Goal: Find contact information: Find contact information

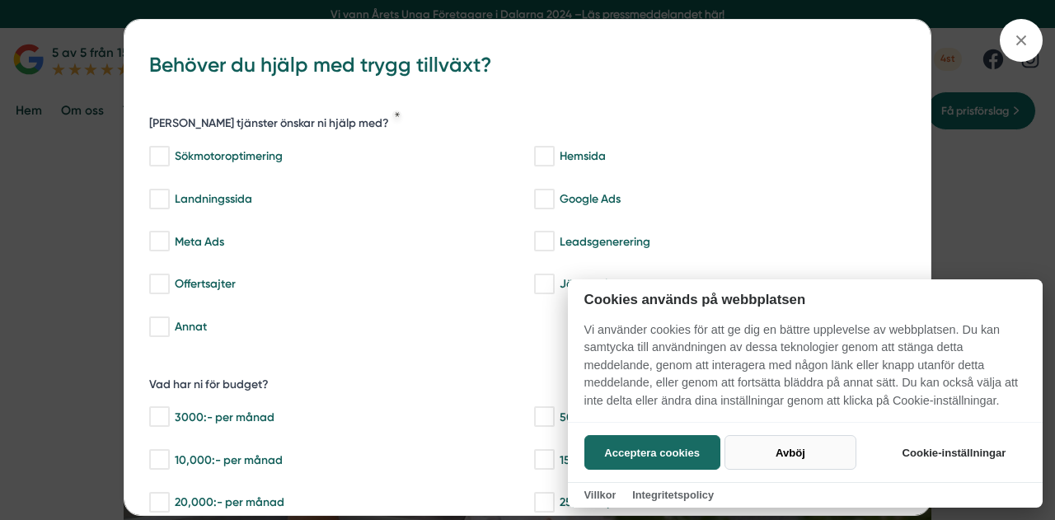
click at [799, 448] on button "Avböj" at bounding box center [790, 452] width 131 height 35
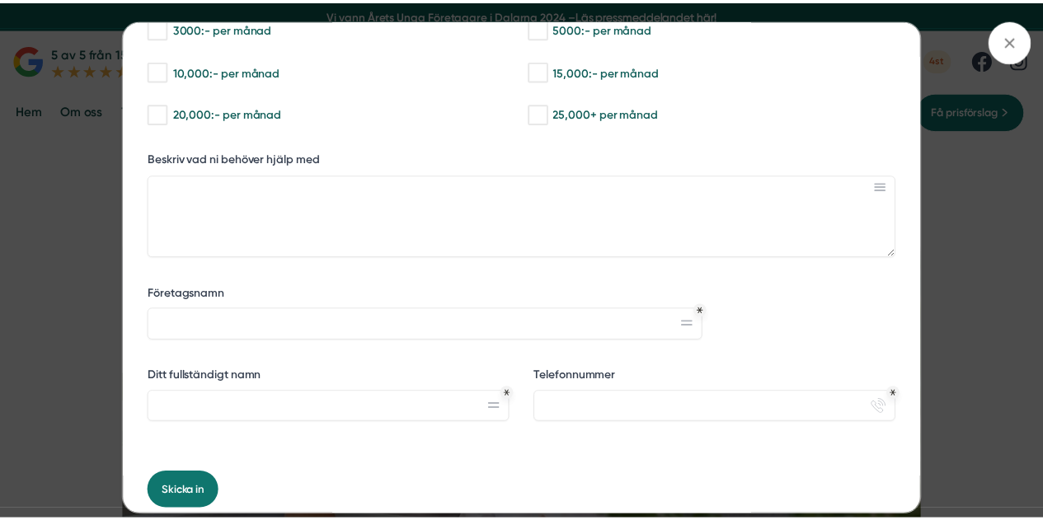
scroll to position [447, 0]
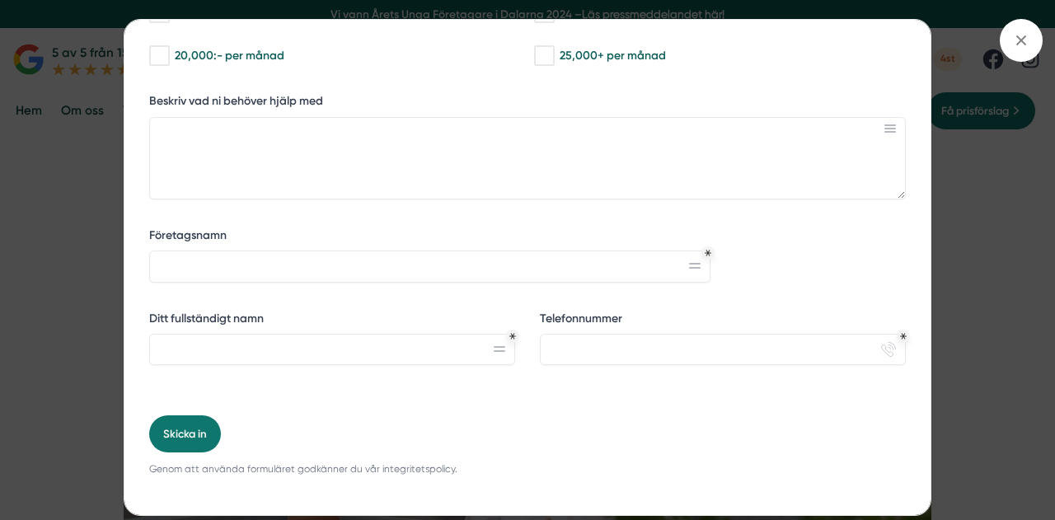
click at [978, 230] on div "bbc9b822-b2c6-488a-ab3e-9a2d59e49c7c Behöver du hjälp med trygg tillväxt? Vilka…" at bounding box center [527, 260] width 1055 height 520
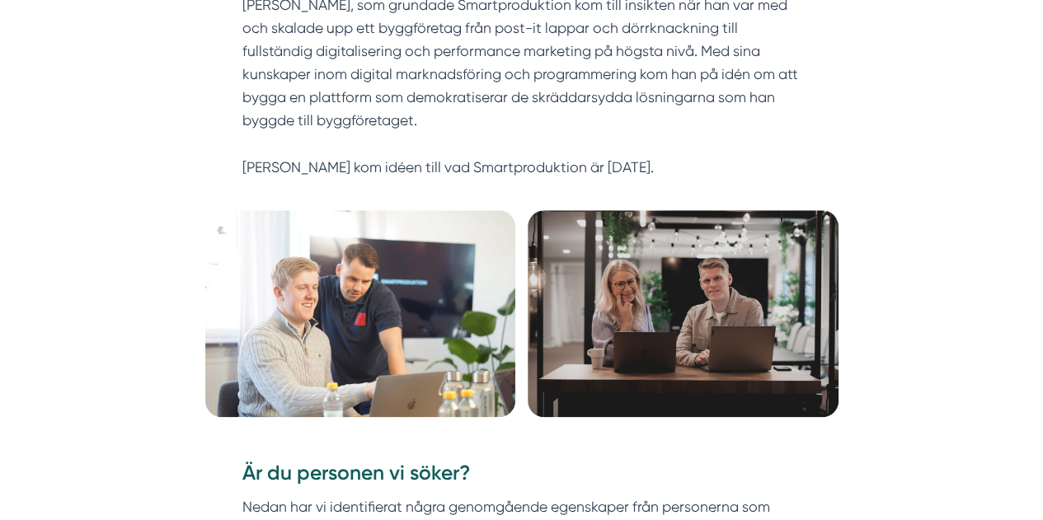
scroll to position [989, 0]
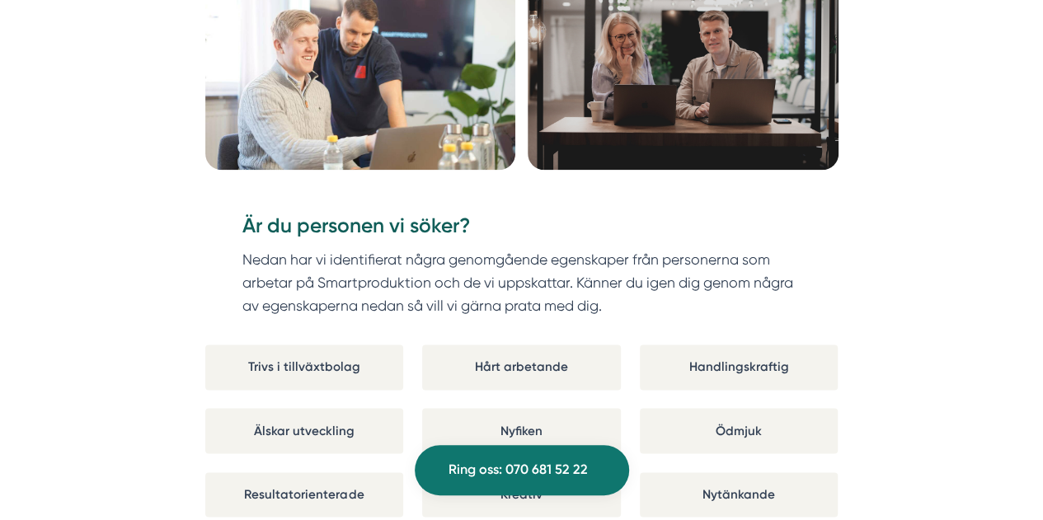
click at [591, 306] on p "Nedan har vi identifierat några genomgående egenskaper från personerna som arbe…" at bounding box center [521, 283] width 558 height 70
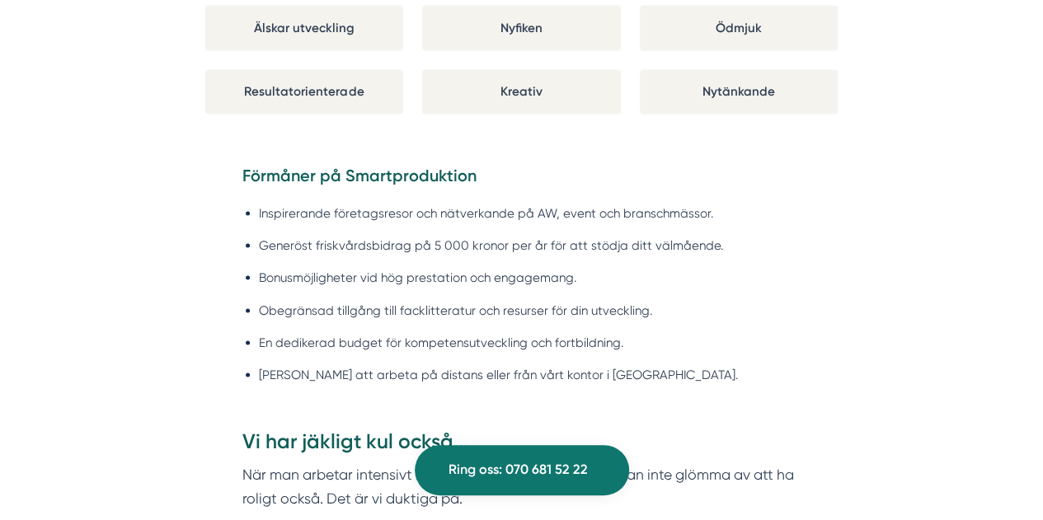
scroll to position [1401, 0]
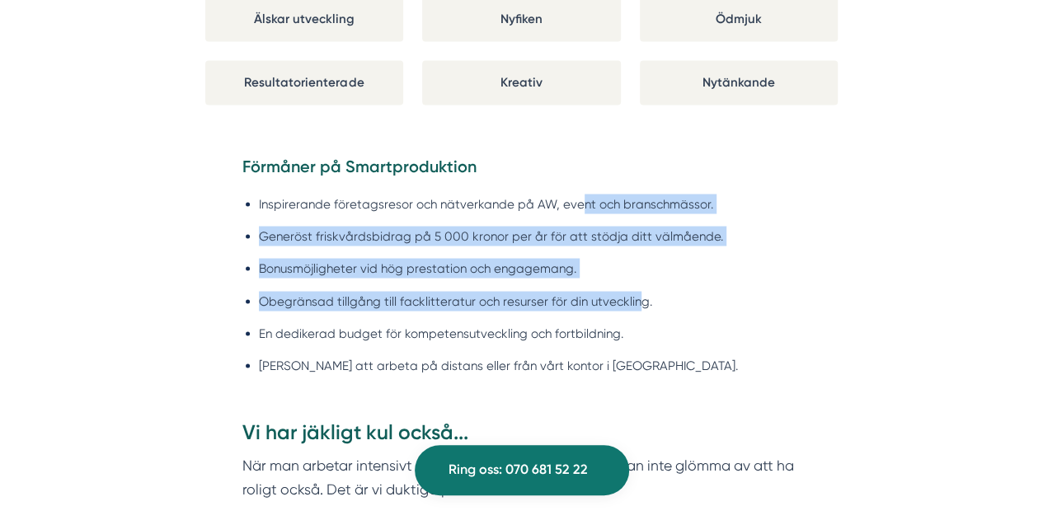
drag, startPoint x: 580, startPoint y: 199, endPoint x: 635, endPoint y: 284, distance: 100.6
click at [635, 284] on ul "Inspirerande företagsresor och nätverkande på AW, event och branschmässor. Gene…" at bounding box center [521, 288] width 558 height 211
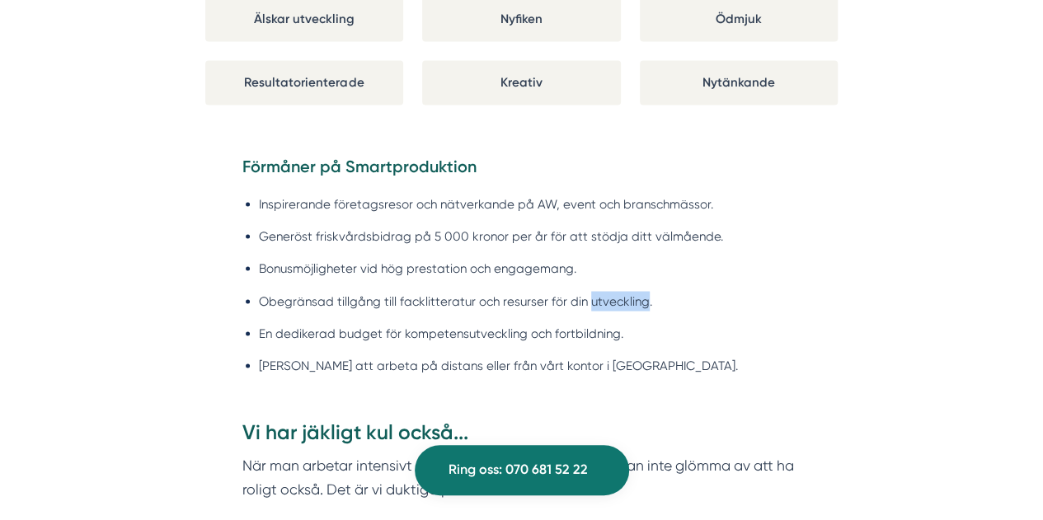
click at [635, 284] on ul "Inspirerande företagsresor och nätverkande på AW, event och branschmässor. Gene…" at bounding box center [521, 288] width 558 height 211
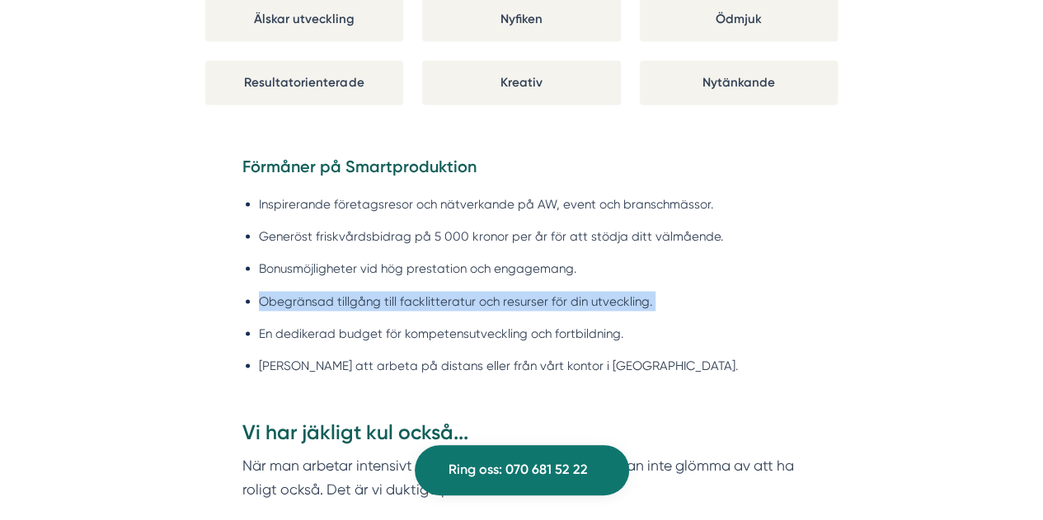
click at [635, 284] on ul "Inspirerande företagsresor och nätverkande på AW, event och branschmässor. Gene…" at bounding box center [521, 288] width 558 height 211
click at [663, 293] on li "Obegränsad tillgång till facklitteratur och resurser för din utveckling." at bounding box center [530, 301] width 542 height 20
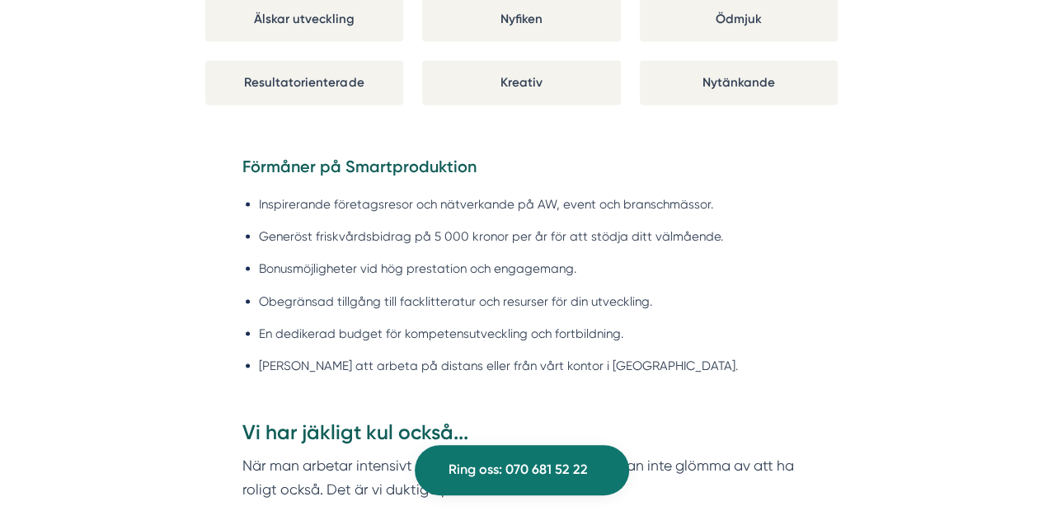
click at [663, 293] on li "Obegränsad tillgång till facklitteratur och resurser för din utveckling." at bounding box center [530, 301] width 542 height 20
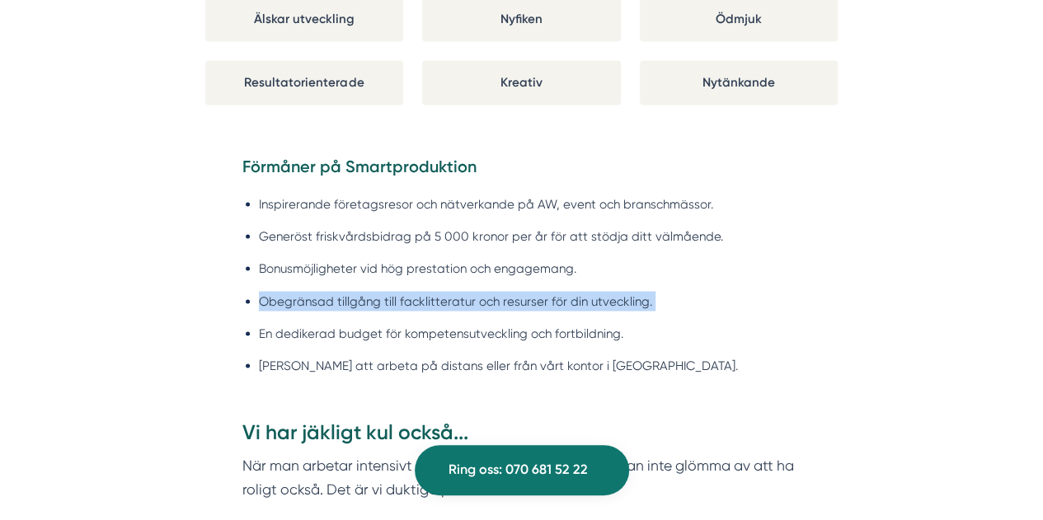
click at [663, 293] on li "Obegränsad tillgång till facklitteratur och resurser för din utveckling." at bounding box center [530, 301] width 542 height 20
click at [678, 295] on li "Obegränsad tillgång till facklitteratur och resurser för din utveckling." at bounding box center [530, 301] width 542 height 20
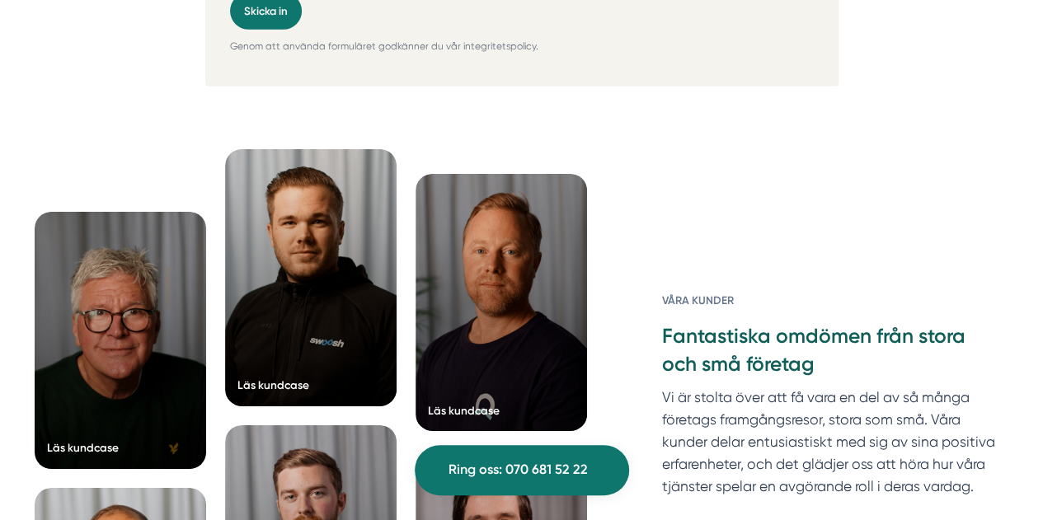
scroll to position [5853, 0]
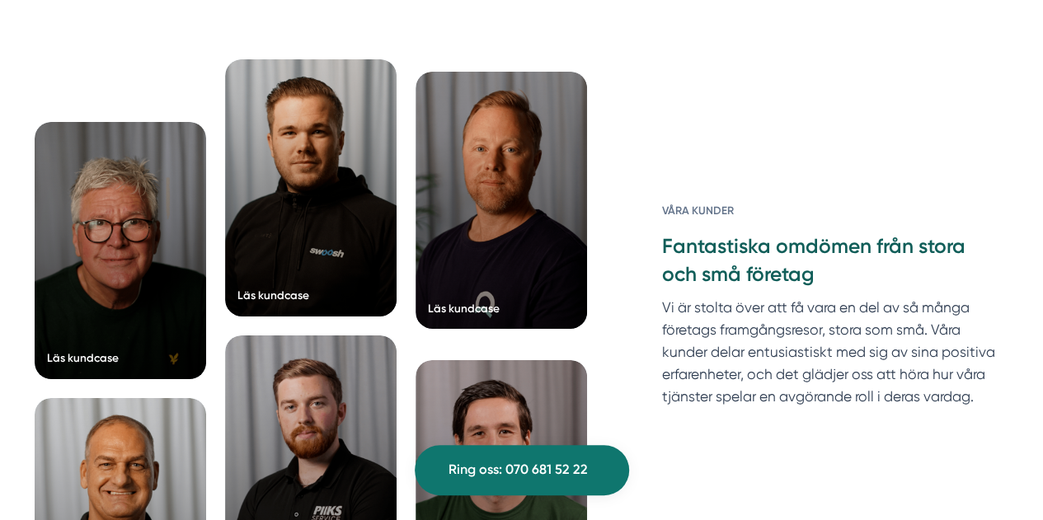
click at [519, 253] on div at bounding box center [500, 200] width 171 height 257
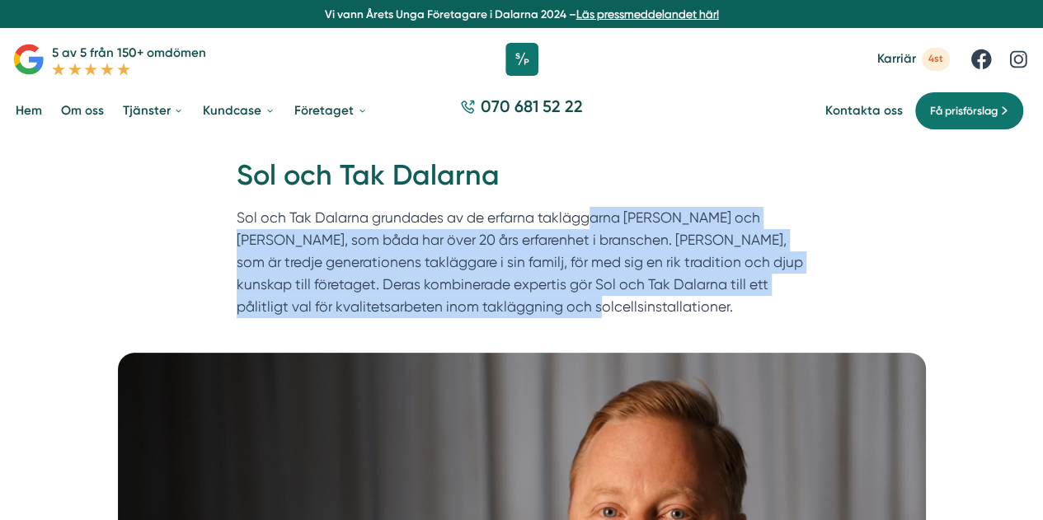
drag, startPoint x: 588, startPoint y: 227, endPoint x: 606, endPoint y: 304, distance: 79.6
click at [606, 304] on p "Sol och Tak Dalarna grundades av de erfarna takläggarna Felix och Markus, som b…" at bounding box center [522, 267] width 570 height 120
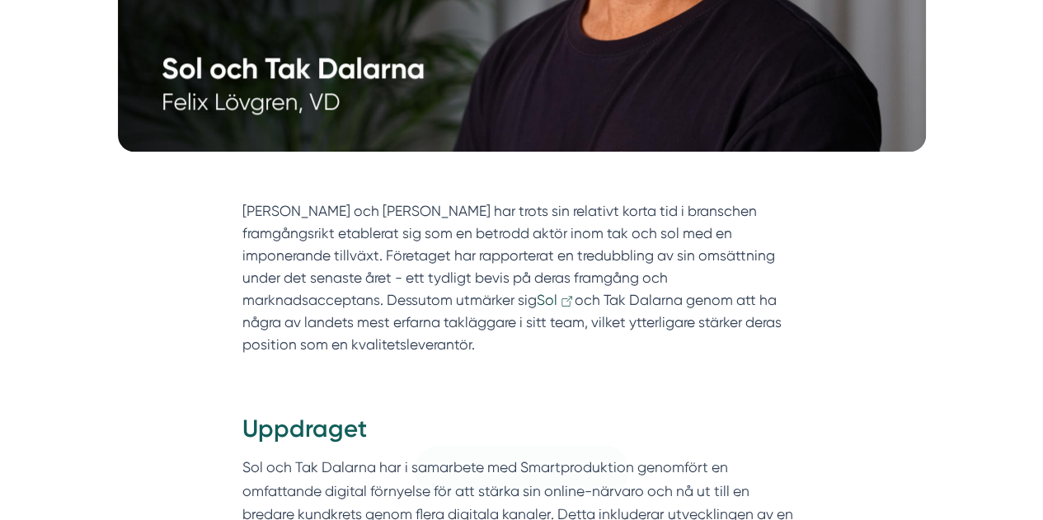
scroll to position [824, 0]
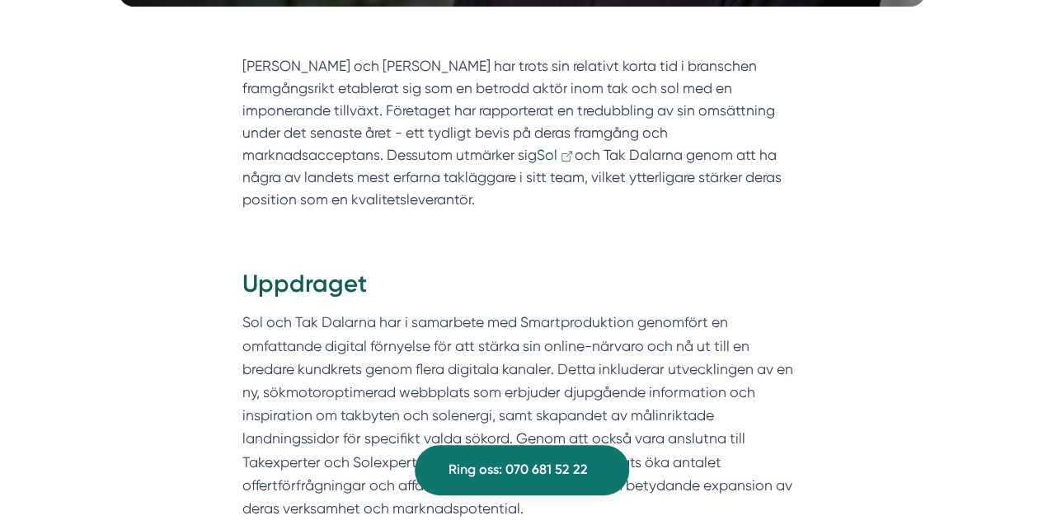
drag, startPoint x: 678, startPoint y: 162, endPoint x: 796, endPoint y: 175, distance: 118.5
click at [785, 174] on section "Sol och Tak Dalarna har trots sin relativt korta tid i branschen framgångsrikt …" at bounding box center [521, 137] width 558 height 164
click at [796, 175] on section "Sol och Tak Dalarna har trots sin relativt korta tid i branschen framgångsrikt …" at bounding box center [521, 137] width 558 height 164
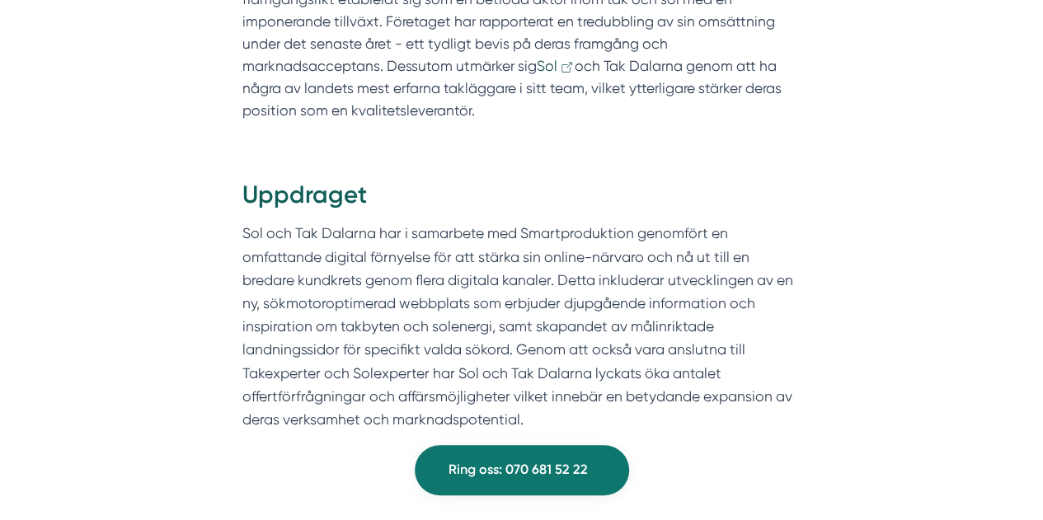
scroll to position [989, 0]
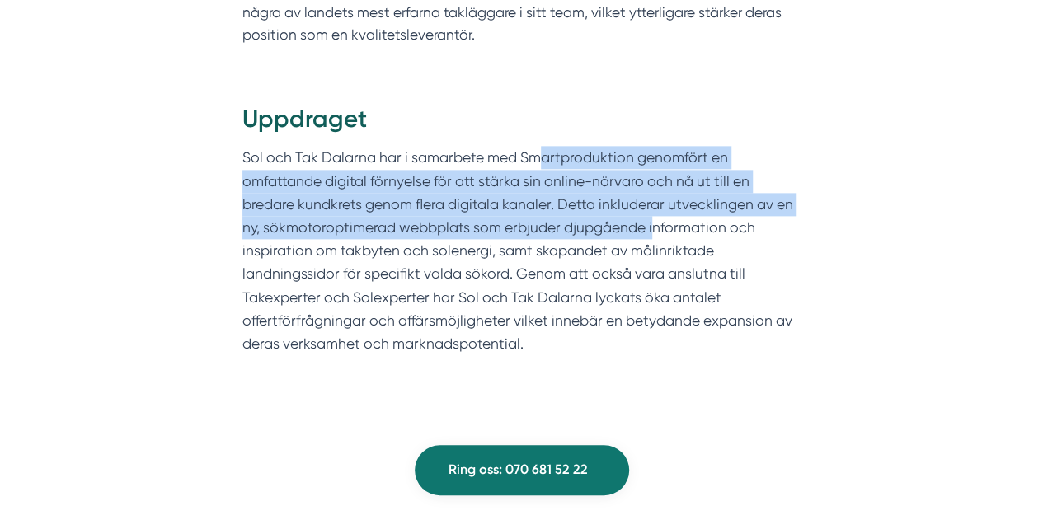
drag, startPoint x: 615, startPoint y: 199, endPoint x: 694, endPoint y: 226, distance: 83.7
click at [687, 226] on p "Sol och Tak Dalarna har i samarbete med Smartproduktion genomfört en omfattande…" at bounding box center [521, 250] width 558 height 209
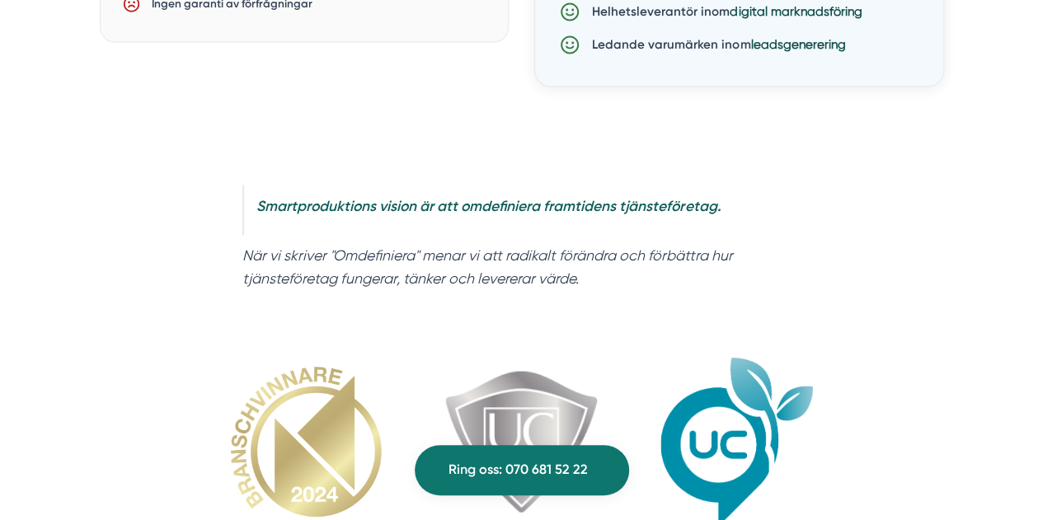
scroll to position [1072, 0]
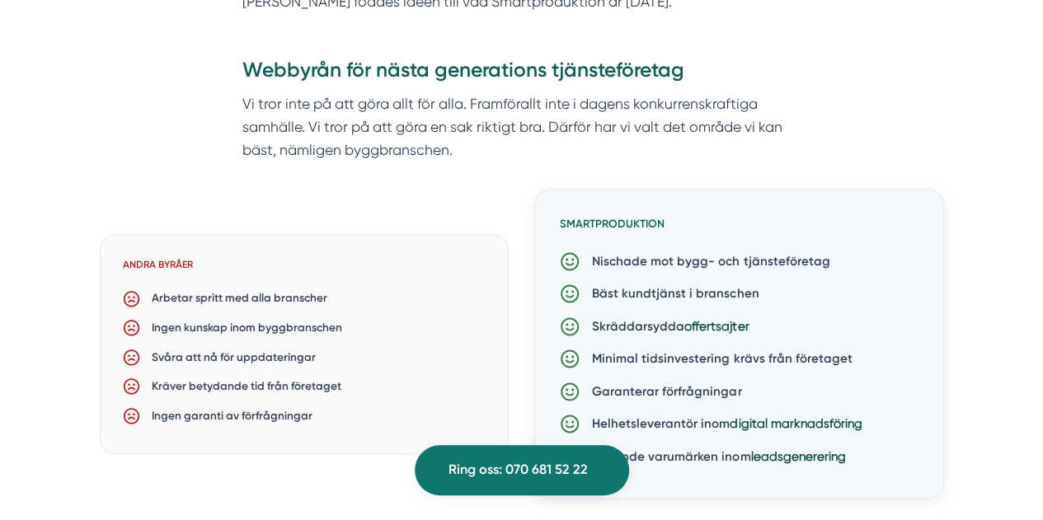
drag, startPoint x: 307, startPoint y: 391, endPoint x: 303, endPoint y: 266, distance: 124.5
click at [303, 266] on div "Andra byråer Arbetar spritt med alla branscher Ingen kunskap inom byggbranschen…" at bounding box center [305, 344] width 410 height 220
click at [386, 269] on h6 "Andra byråer" at bounding box center [304, 270] width 363 height 27
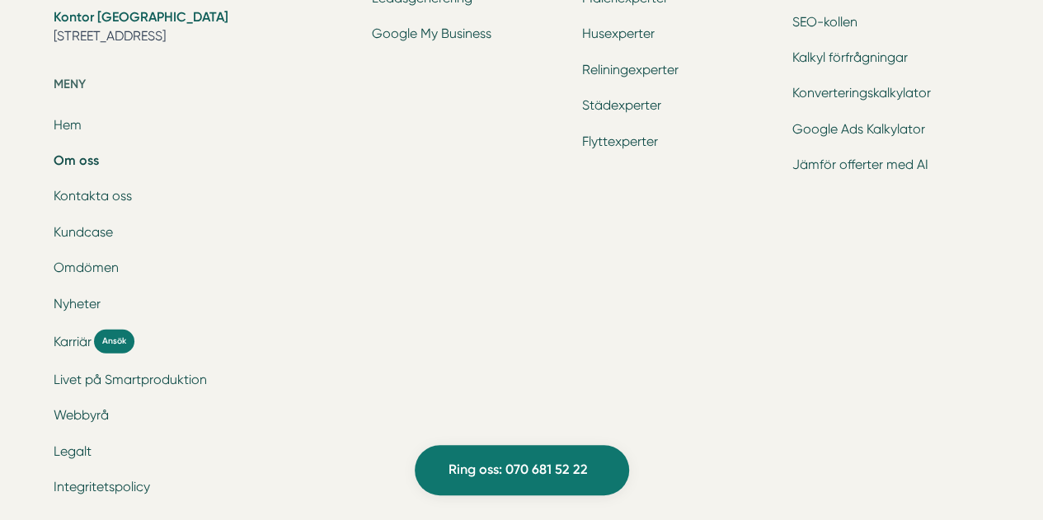
scroll to position [5285, 0]
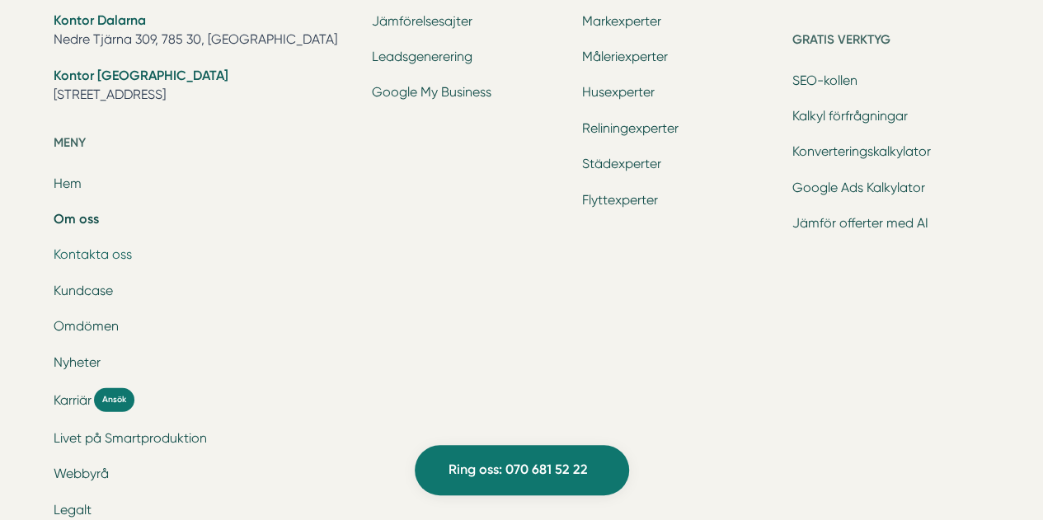
click at [96, 259] on link "Kontakta oss" at bounding box center [93, 254] width 78 height 16
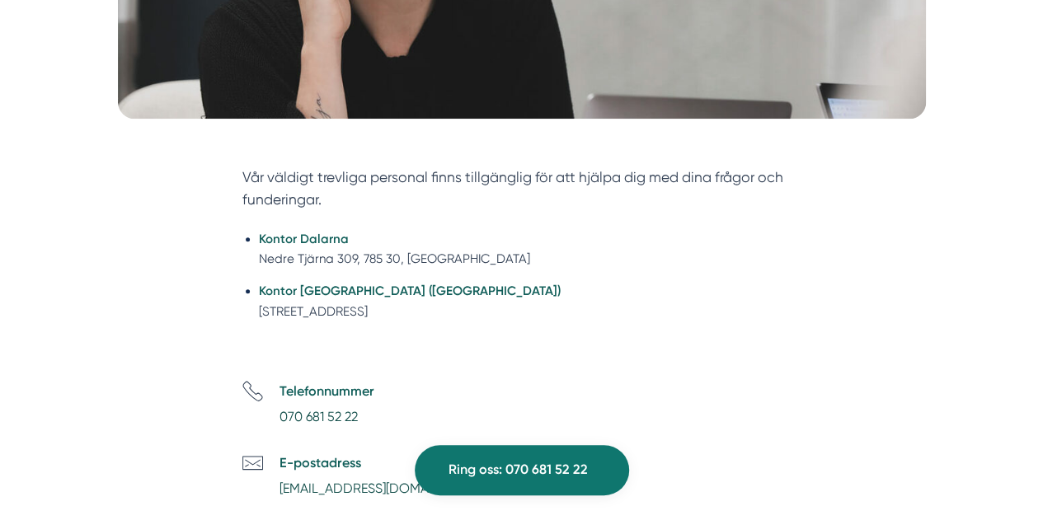
click at [554, 255] on li "Kontor Dalarna Nedre Tjärna 309, 785 30, [GEOGRAPHIC_DATA]" at bounding box center [530, 249] width 542 height 40
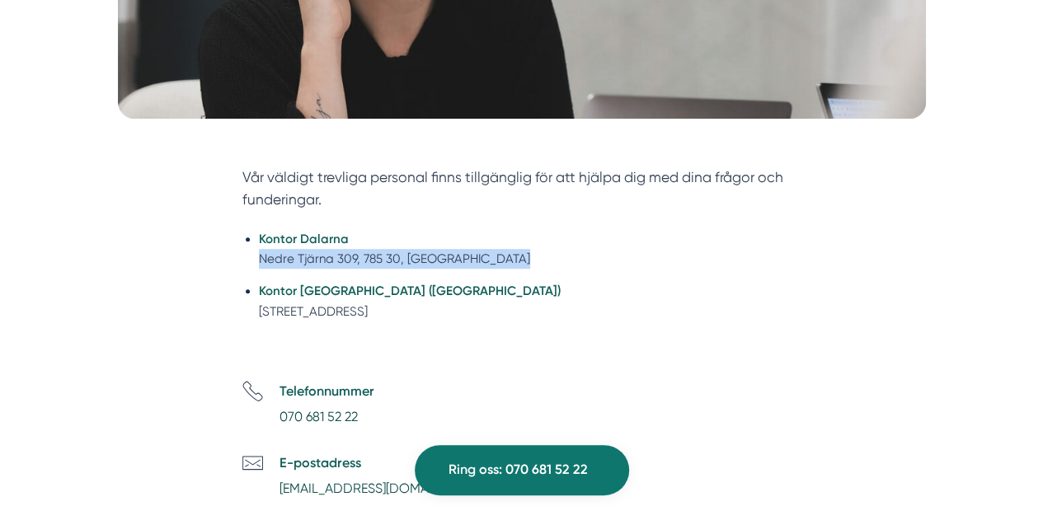
click at [555, 255] on li "Kontor Dalarna Nedre Tjärna 309, 785 30, [GEOGRAPHIC_DATA]" at bounding box center [530, 249] width 542 height 40
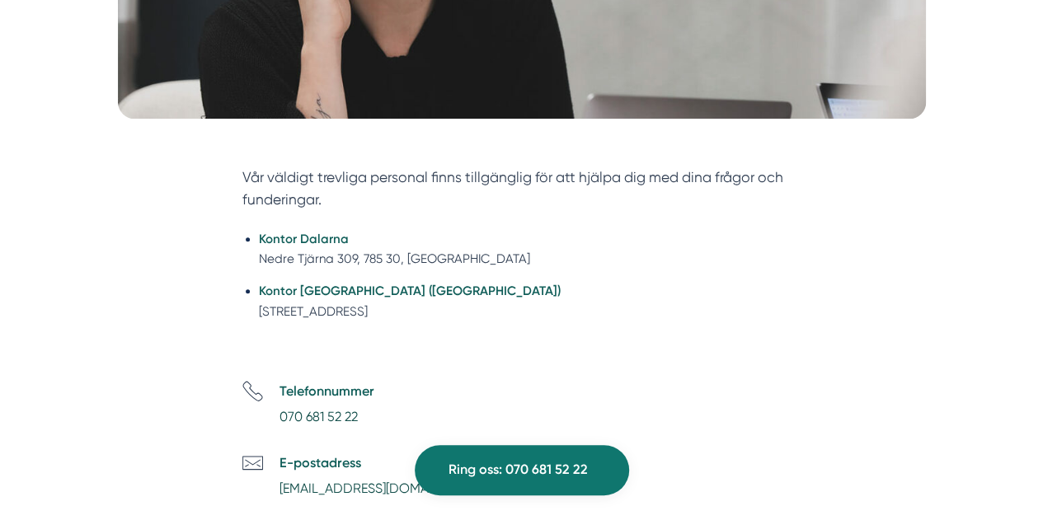
click at [636, 275] on ul "Kontor Dalarna Nedre Tjärna 309, 785 30, [GEOGRAPHIC_DATA] Kontor [GEOGRAPHIC_D…" at bounding box center [521, 278] width 558 height 121
click at [578, 311] on li "Kontor [GEOGRAPHIC_DATA] ([GEOGRAPHIC_DATA]) [STREET_ADDRESS]" at bounding box center [530, 301] width 542 height 40
click at [633, 312] on li "Kontor [GEOGRAPHIC_DATA] ([GEOGRAPHIC_DATA]) [STREET_ADDRESS]" at bounding box center [530, 301] width 542 height 40
